Goal: Task Accomplishment & Management: Complete application form

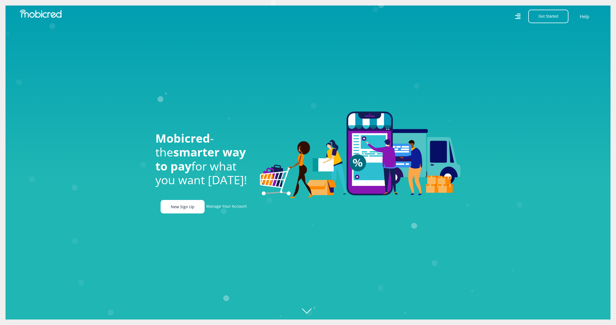
scroll to position [0, 392]
click at [185, 210] on link "New Sign Up" at bounding box center [183, 206] width 44 height 13
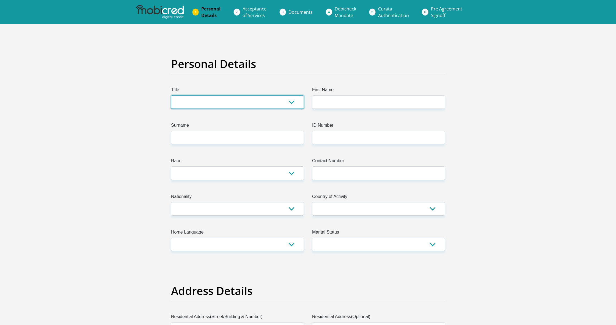
select select "Mrs"
type input "[PERSON_NAME]"
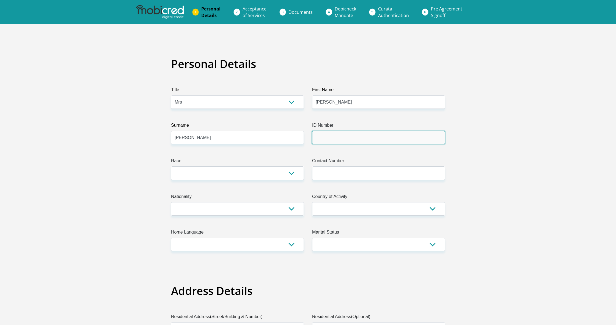
click at [347, 139] on input "ID Number" at bounding box center [378, 137] width 133 height 13
type input "[CREDIT_CARD_NUMBER]"
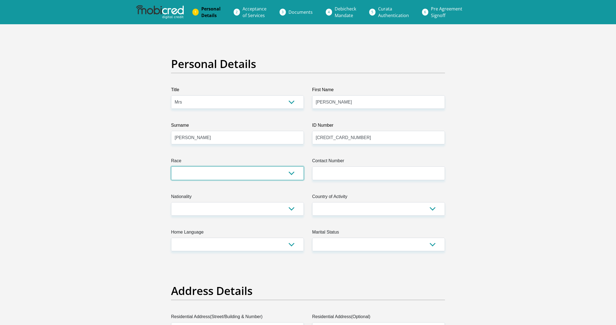
select select "4"
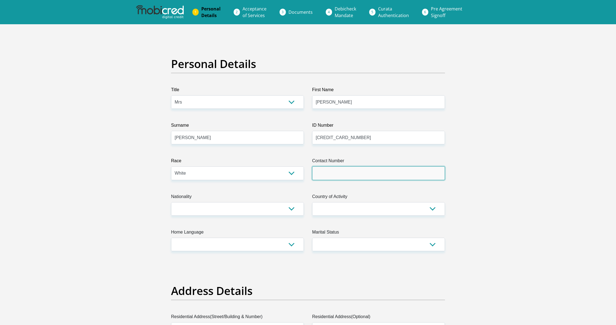
click at [339, 173] on input "Contact Number" at bounding box center [378, 172] width 133 height 13
type input "0828863150"
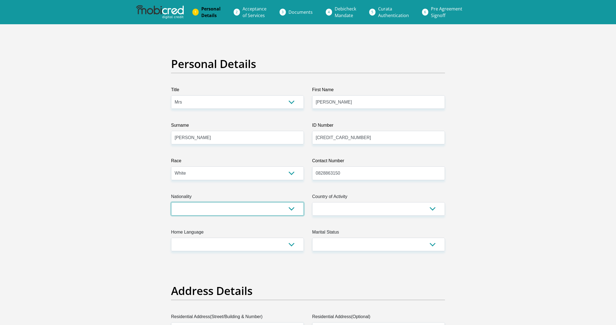
select select "ZAF"
select select "eng"
select select "1"
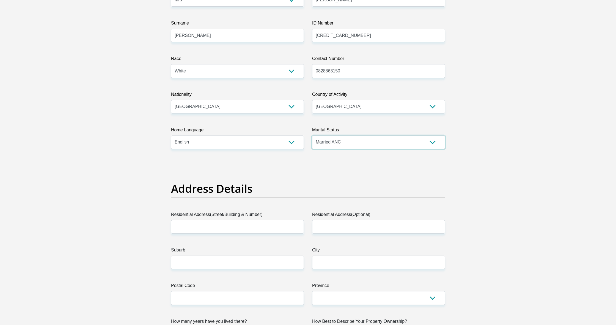
scroll to position [102, 0]
type input "[STREET_ADDRESS]"
click at [245, 265] on input "Suburb" at bounding box center [237, 261] width 133 height 13
type input "v"
type input "Voelklip"
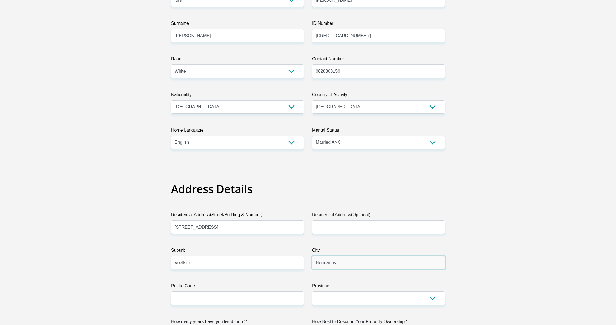
type input "Hermanus"
type input "7200"
select select "Western Cape"
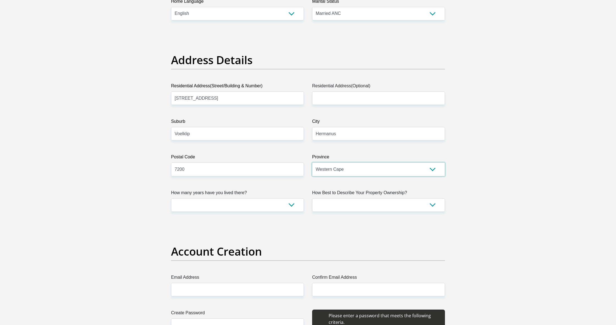
scroll to position [236, 0]
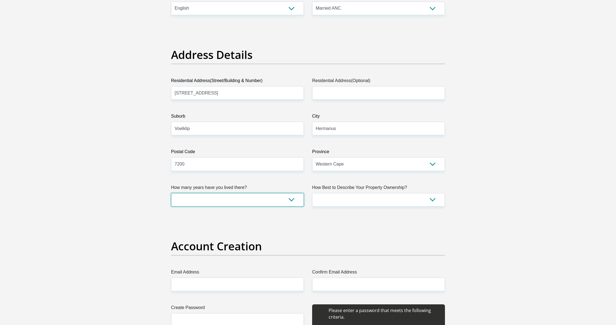
select select "5"
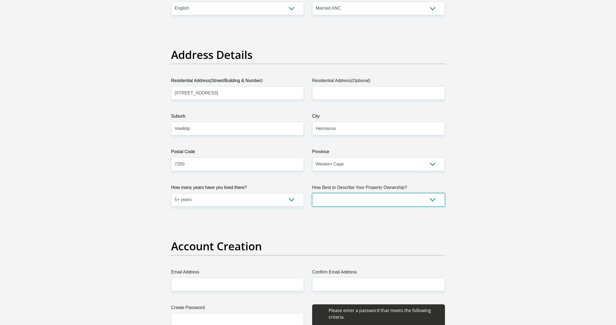
select select "Owned"
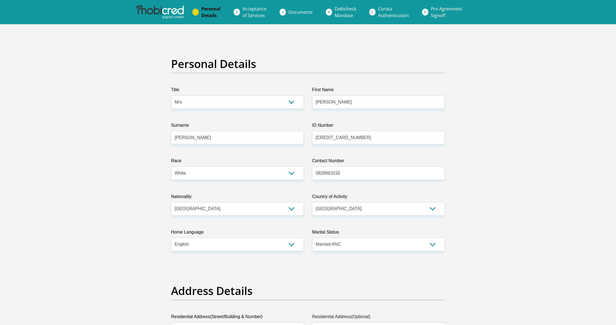
scroll to position [1, 0]
